Goal: Task Accomplishment & Management: Complete application form

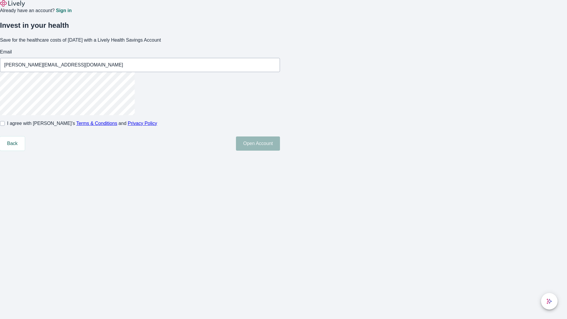
click at [5, 126] on input "I agree with Lively’s Terms & Conditions and Privacy Policy" at bounding box center [2, 123] width 5 height 5
checkbox input "true"
click at [280, 151] on button "Open Account" at bounding box center [258, 143] width 44 height 14
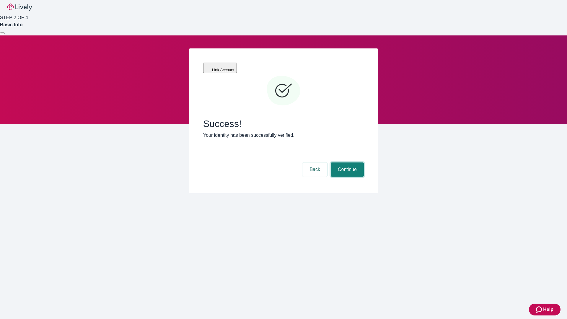
click at [346, 162] on button "Continue" at bounding box center [347, 169] width 33 height 14
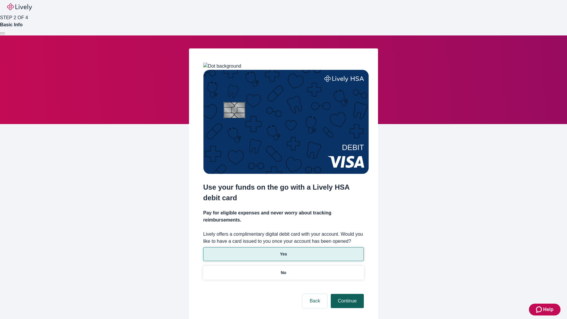
click at [283, 270] on p "No" at bounding box center [284, 273] width 6 height 6
click at [346, 294] on button "Continue" at bounding box center [347, 301] width 33 height 14
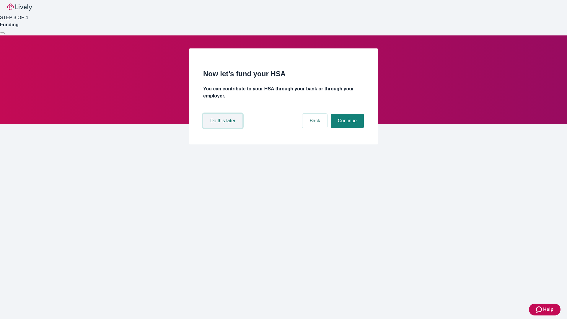
click at [224, 128] on button "Do this later" at bounding box center [222, 121] width 39 height 14
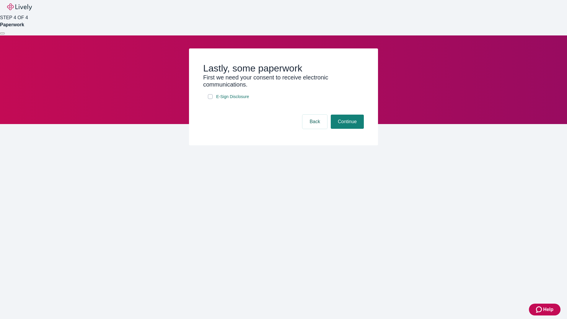
click at [210, 99] on input "E-Sign Disclosure" at bounding box center [210, 96] width 5 height 5
checkbox input "true"
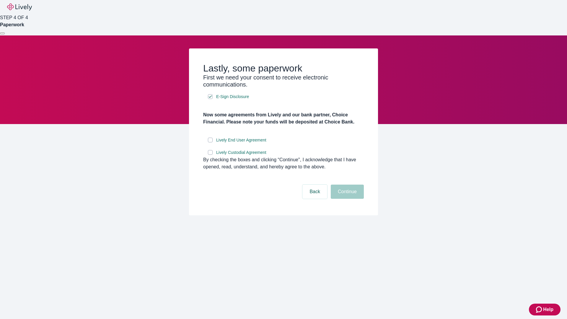
click at [210, 142] on input "Lively End User Agreement" at bounding box center [210, 140] width 5 height 5
checkbox input "true"
click at [210, 155] on input "Lively Custodial Agreement" at bounding box center [210, 152] width 5 height 5
checkbox input "true"
click at [346, 199] on button "Continue" at bounding box center [347, 192] width 33 height 14
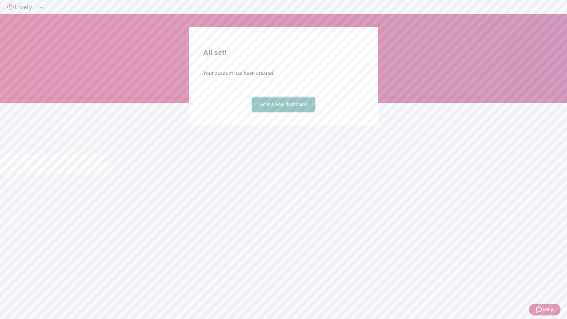
click at [283, 112] on link "Go to Lively dashboard" at bounding box center [283, 104] width 63 height 14
